Goal: Task Accomplishment & Management: Complete application form

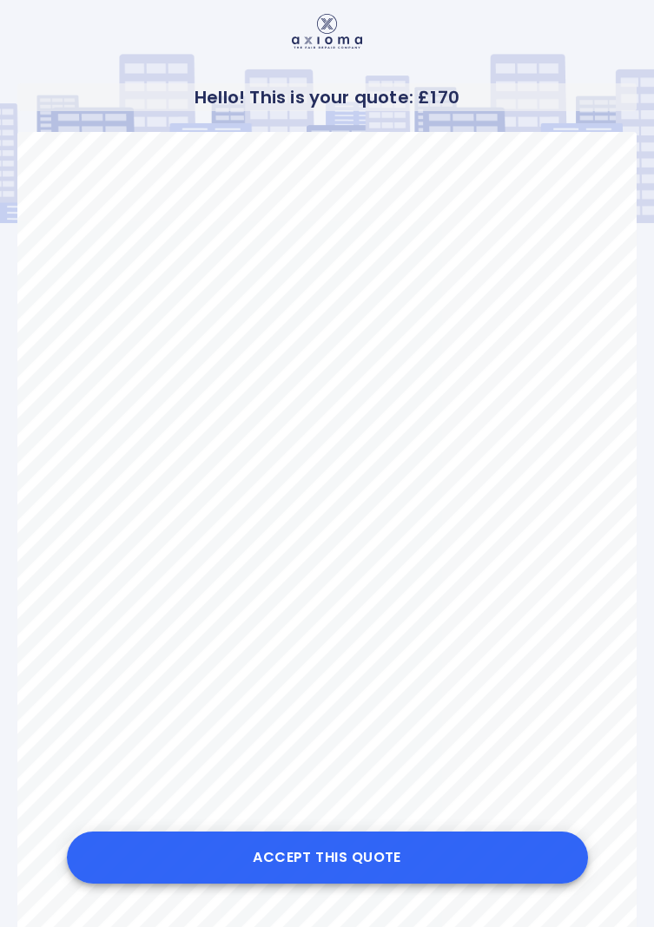
click at [315, 858] on button "Accept this Quote" at bounding box center [327, 858] width 521 height 52
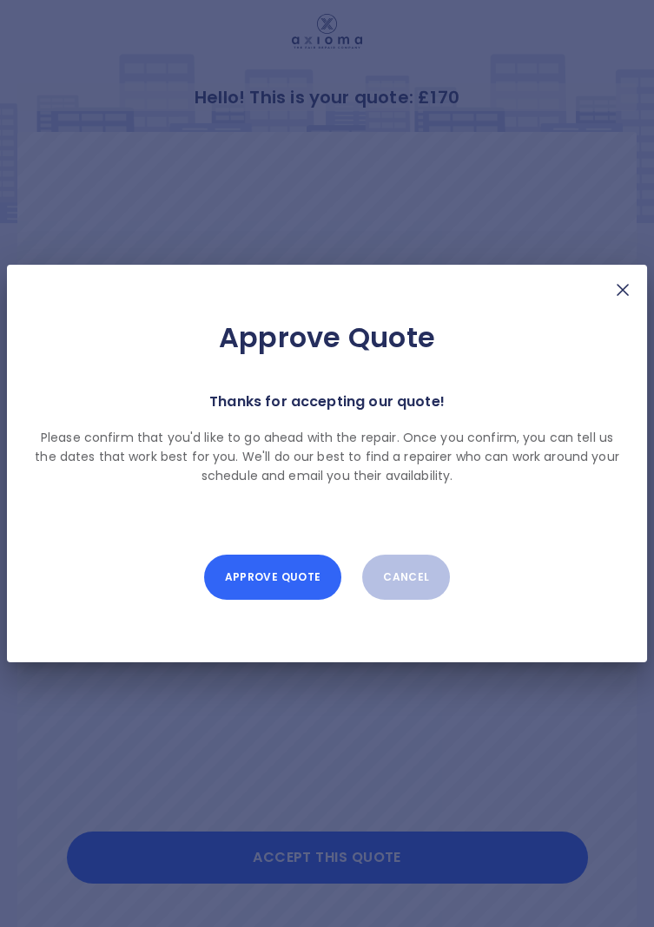
click at [273, 576] on button "Approve Quote" at bounding box center [272, 577] width 137 height 45
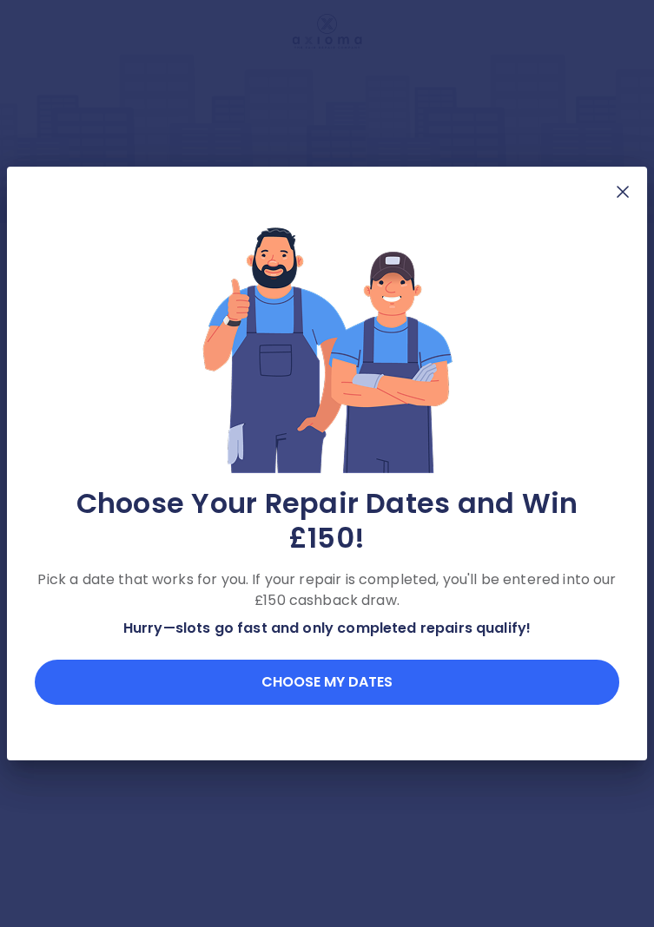
click at [292, 663] on button "Choose my dates" at bounding box center [327, 682] width 584 height 45
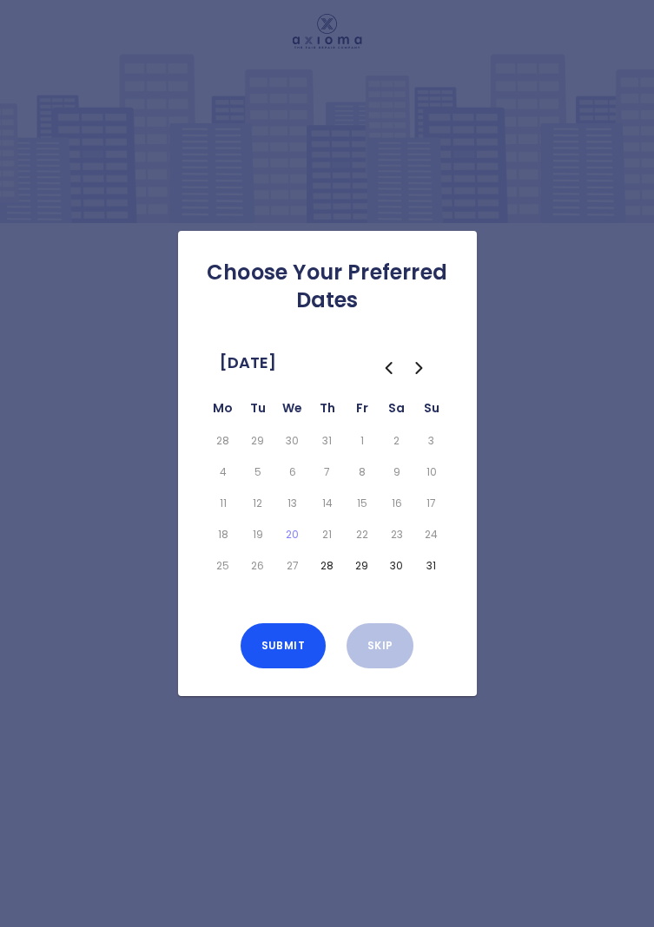
click at [417, 379] on icon "Go to the Next Month" at bounding box center [419, 368] width 21 height 21
click at [231, 453] on button "1" at bounding box center [223, 441] width 28 height 24
click at [254, 516] on button "16" at bounding box center [258, 503] width 28 height 24
click at [260, 516] on button "16" at bounding box center [258, 503] width 28 height 24
click at [261, 516] on button "16" at bounding box center [258, 503] width 28 height 24
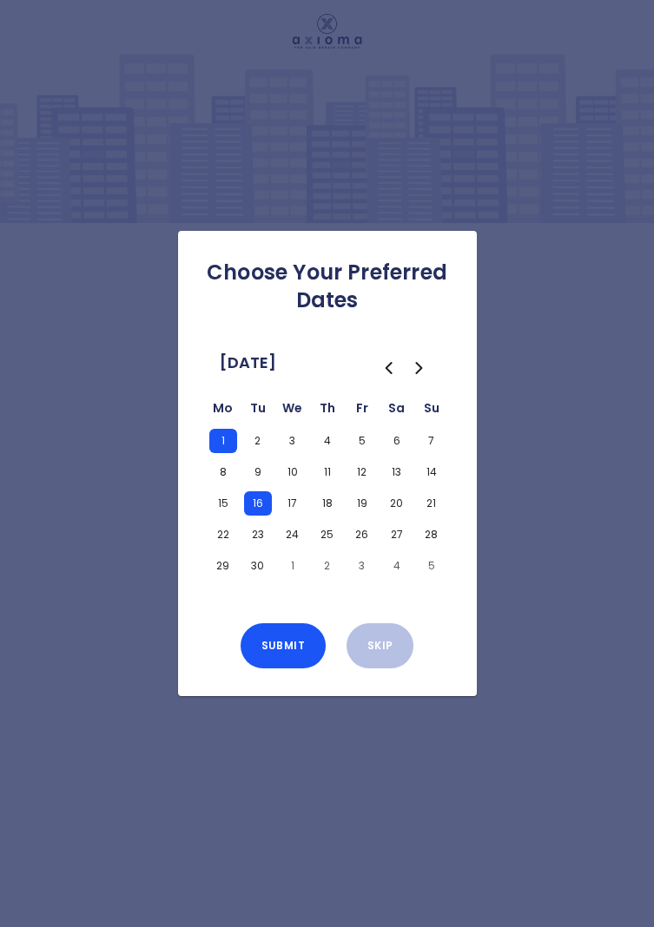
click at [378, 379] on icon "Go to the Previous Month" at bounding box center [388, 368] width 21 height 21
click at [419, 379] on icon "Go to the Next Month" at bounding box center [419, 368] width 21 height 21
click at [252, 453] on button "2" at bounding box center [258, 441] width 28 height 24
click at [290, 453] on button "3" at bounding box center [293, 441] width 28 height 24
click at [256, 516] on button "16" at bounding box center [258, 503] width 28 height 24
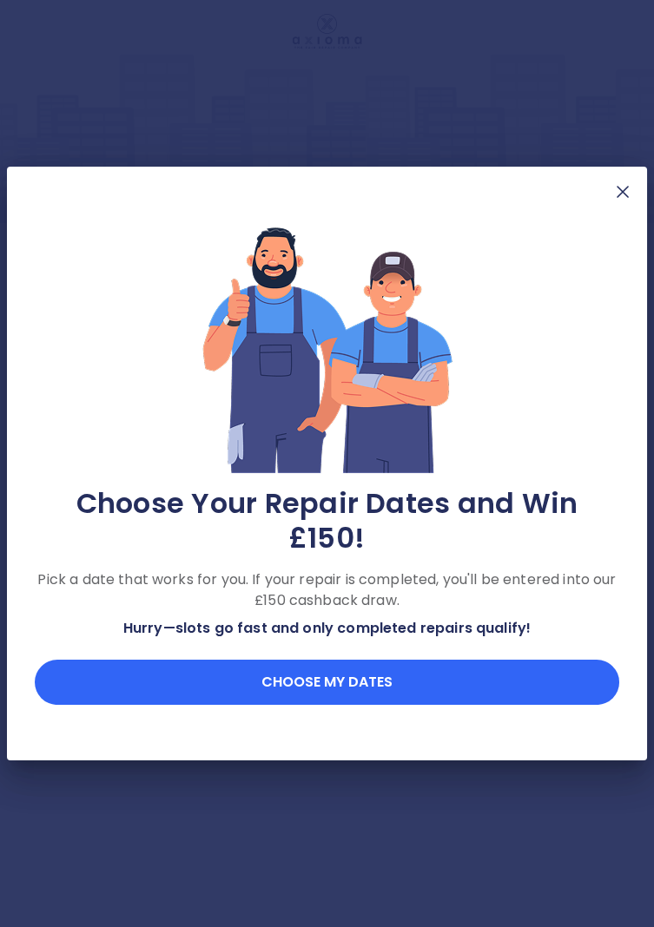
click at [324, 662] on button "Choose my dates" at bounding box center [327, 682] width 584 height 45
click at [312, 662] on button "Choose my dates" at bounding box center [327, 682] width 584 height 45
click at [291, 664] on button "Choose my dates" at bounding box center [327, 682] width 584 height 45
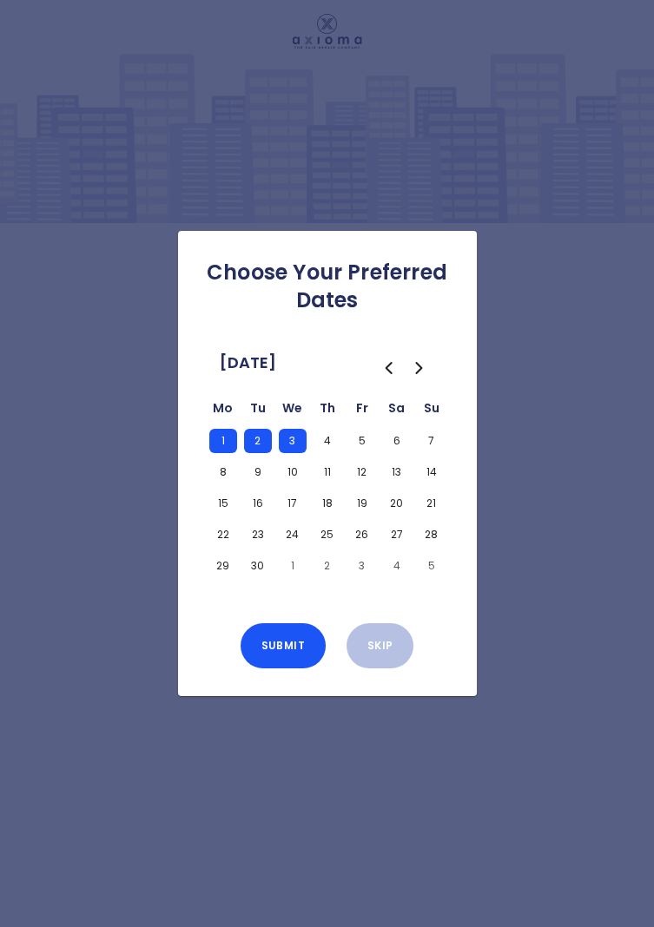
click at [233, 453] on button "1" at bounding box center [223, 441] width 28 height 24
click at [252, 453] on button "2" at bounding box center [258, 441] width 28 height 24
click at [222, 453] on button "1" at bounding box center [223, 441] width 28 height 24
click at [313, 453] on button "4" at bounding box center [327, 441] width 28 height 24
click at [214, 484] on button "8" at bounding box center [223, 472] width 28 height 24
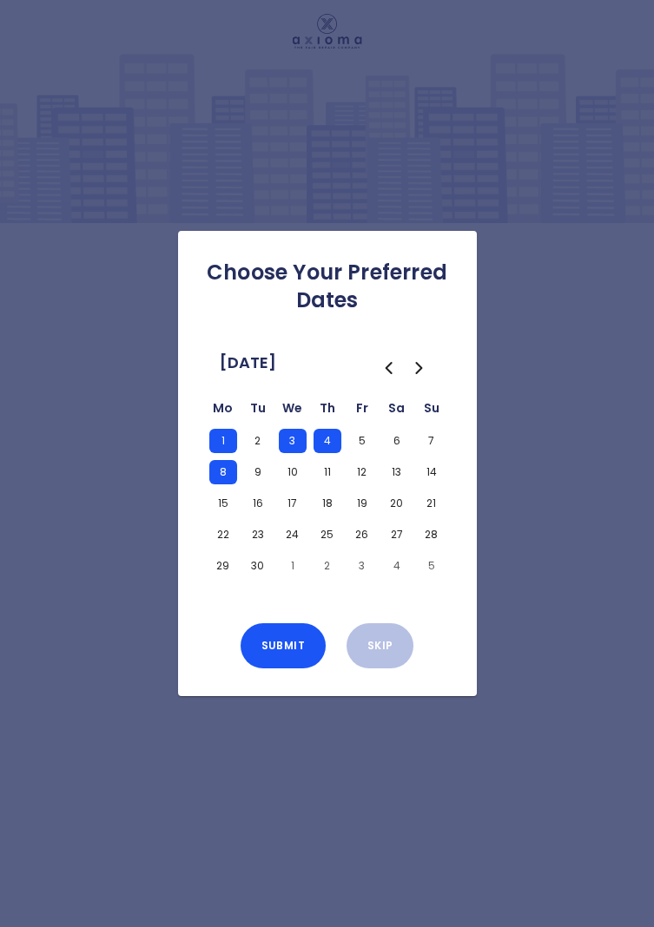
click at [293, 484] on button "10" at bounding box center [293, 472] width 28 height 24
click at [320, 484] on button "11" at bounding box center [327, 472] width 28 height 24
click at [390, 453] on button "6" at bounding box center [397, 441] width 28 height 24
click at [391, 453] on button "6" at bounding box center [397, 441] width 28 height 24
click at [283, 666] on button "Submit" at bounding box center [282, 645] width 85 height 45
